Goal: Task Accomplishment & Management: Manage account settings

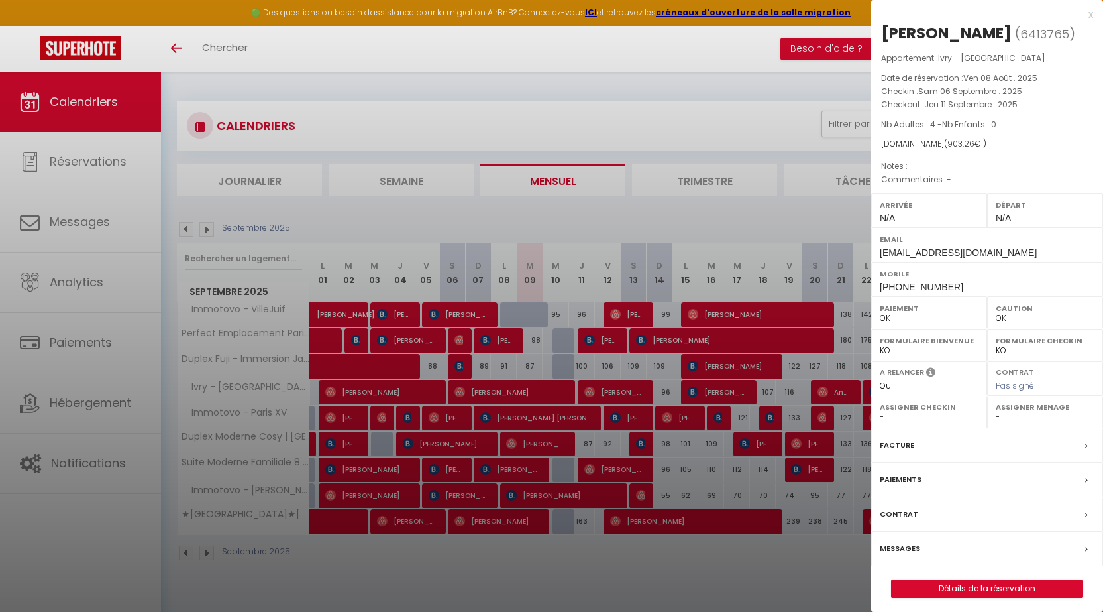
select select "0"
